Goal: Information Seeking & Learning: Learn about a topic

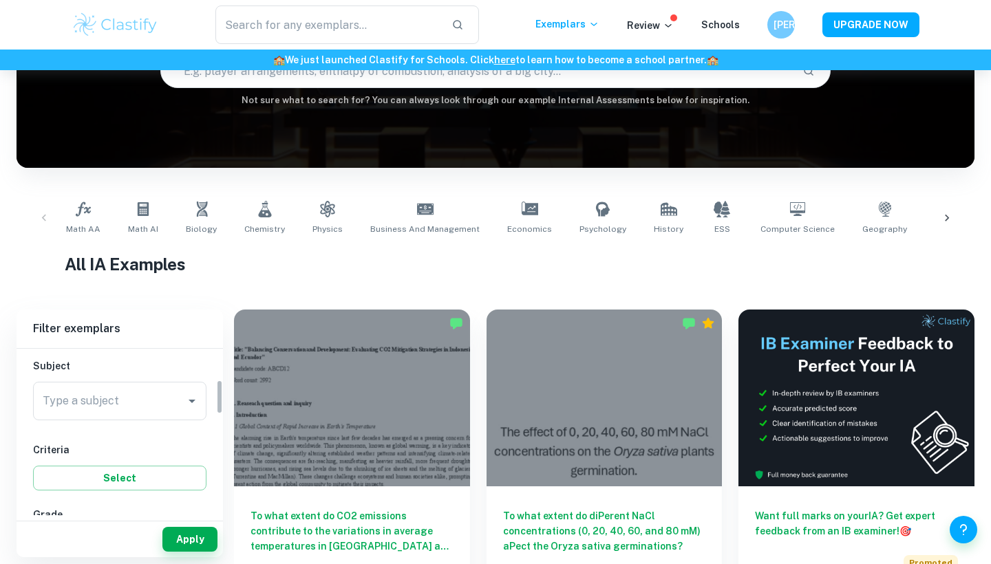
scroll to position [140, 0]
click at [160, 390] on div "Subject Type a subject Type a subject" at bounding box center [119, 401] width 173 height 67
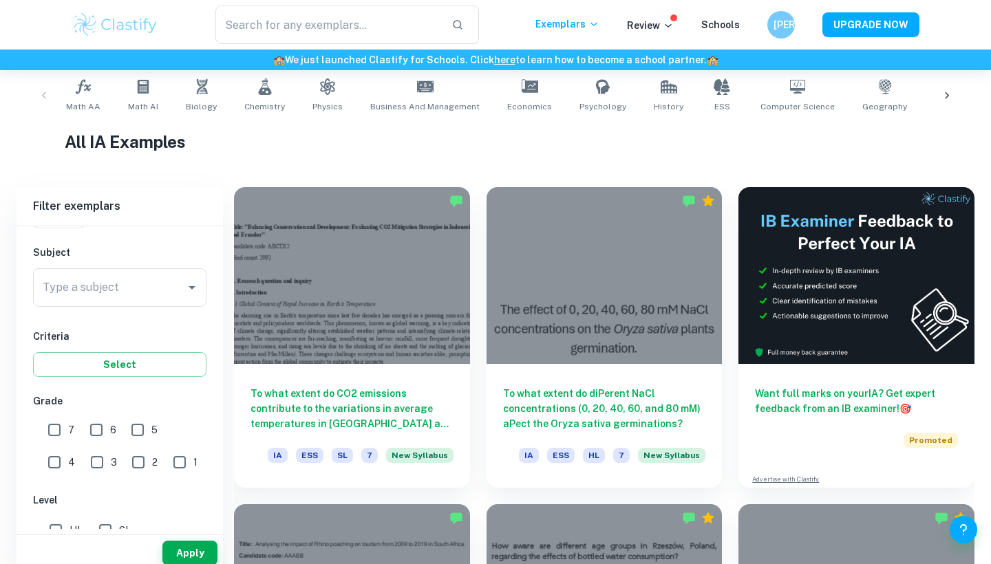
scroll to position [290, 0]
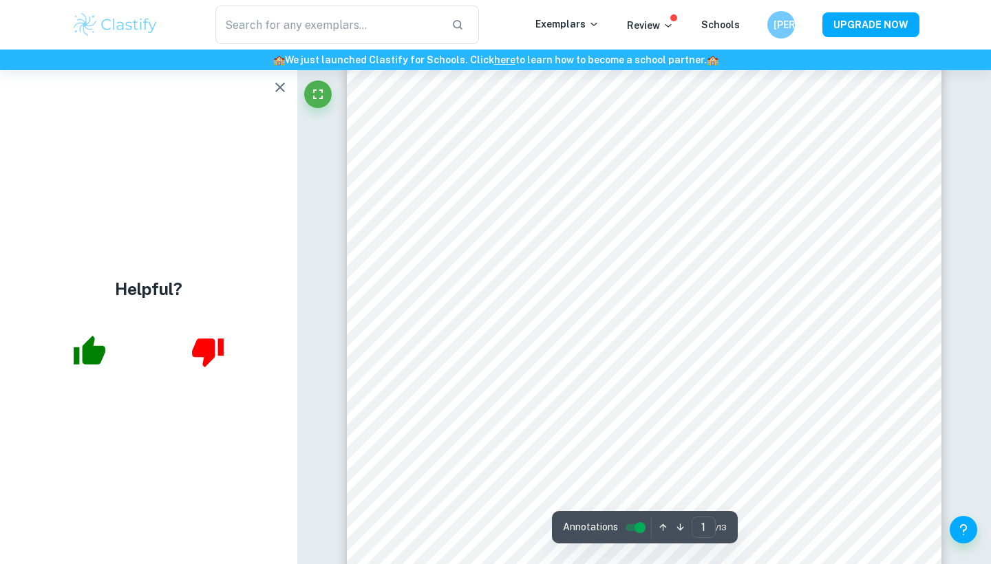
scroll to position [67, 0]
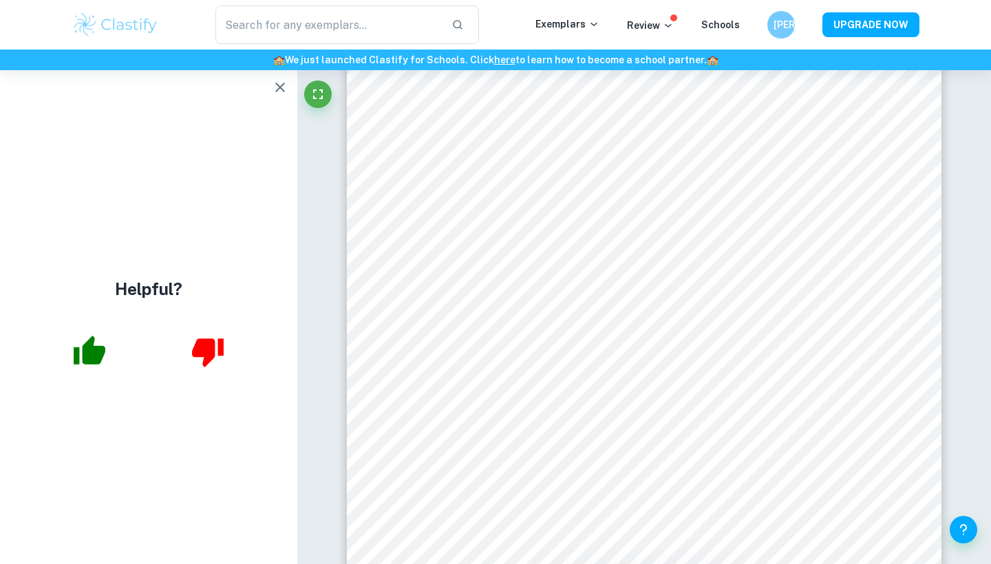
click at [277, 84] on icon "button" at bounding box center [280, 88] width 10 height 10
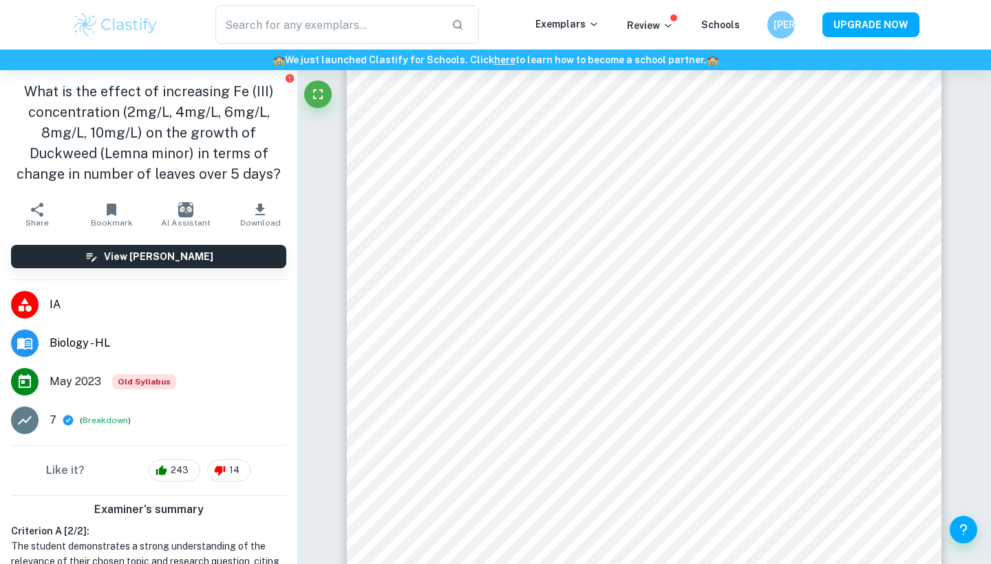
scroll to position [350, 0]
